Goal: Task Accomplishment & Management: Use online tool/utility

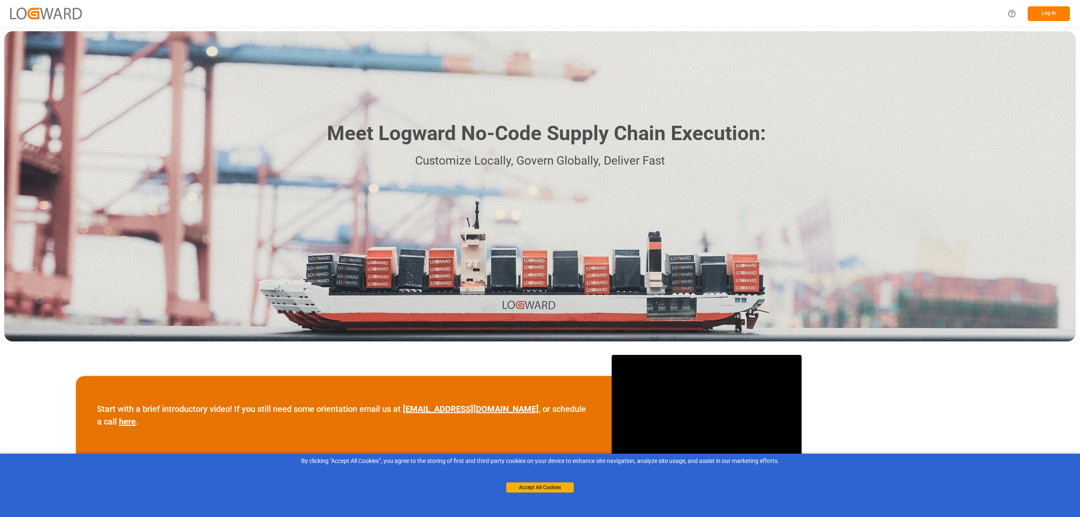
click at [951, 158] on div "Meet Logward No-Code Supply Chain Execution: Customize Locally, Govern Globally…" at bounding box center [540, 186] width 1072 height 310
click at [1043, 12] on button "Log In" at bounding box center [1049, 13] width 42 height 15
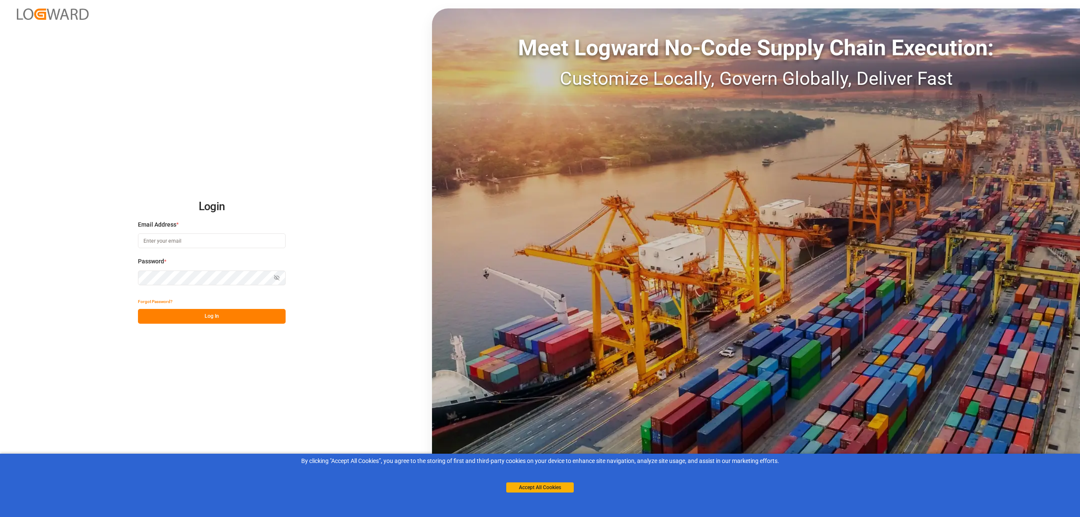
type input "[EMAIL_ADDRESS][PERSON_NAME][DOMAIN_NAME]"
click at [231, 320] on button "Log In" at bounding box center [212, 316] width 148 height 15
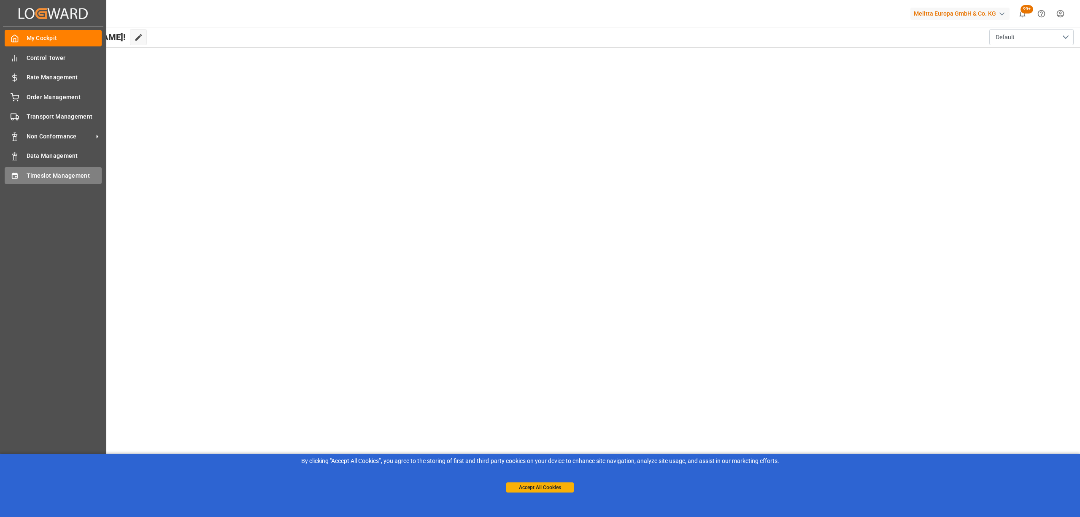
click at [13, 173] on icon at bounding box center [14, 176] width 5 height 6
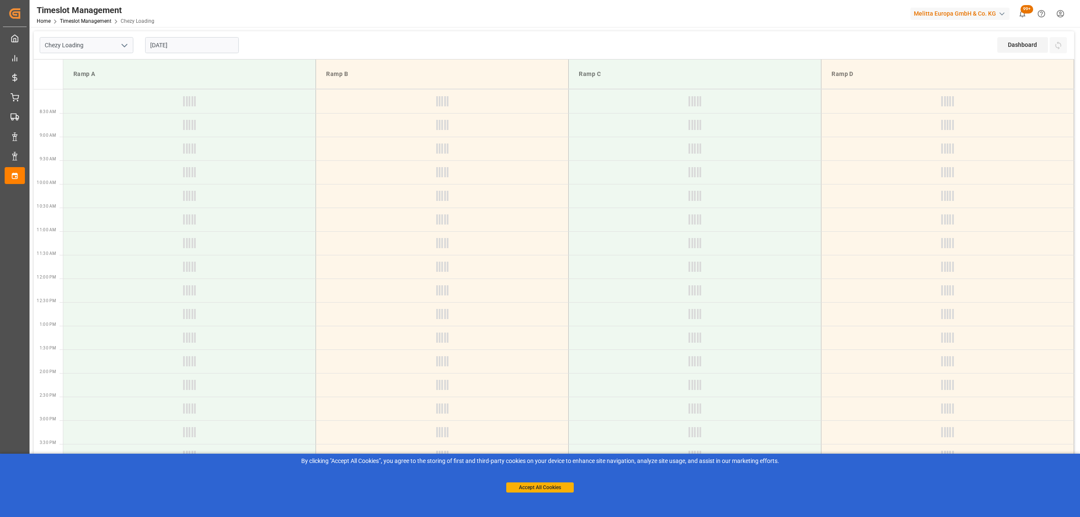
type input "Chezy Loading"
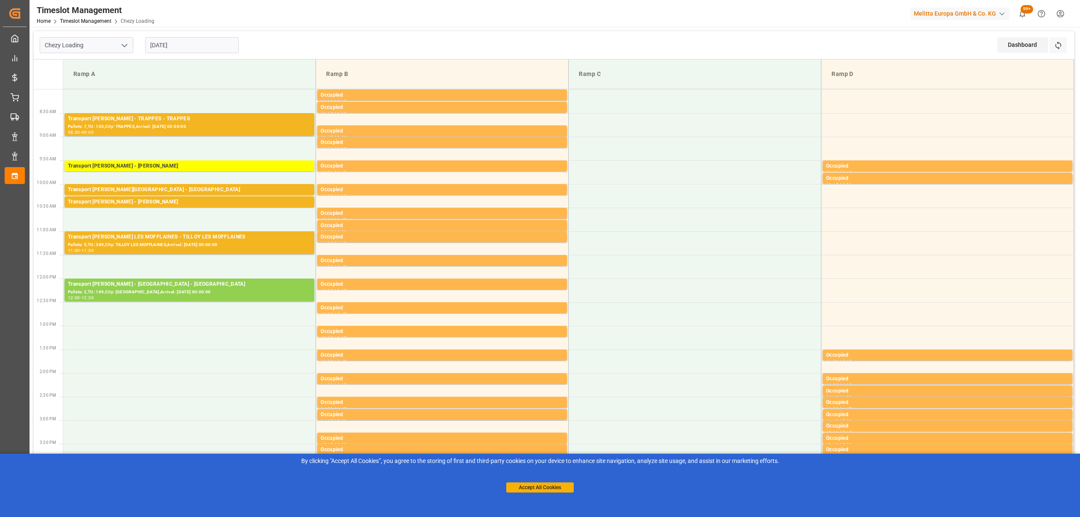
click at [1067, 47] on div "Refresh Time Slots" at bounding box center [1059, 48] width 19 height 22
click at [1059, 43] on icon at bounding box center [1058, 45] width 6 height 8
